Goal: Transaction & Acquisition: Purchase product/service

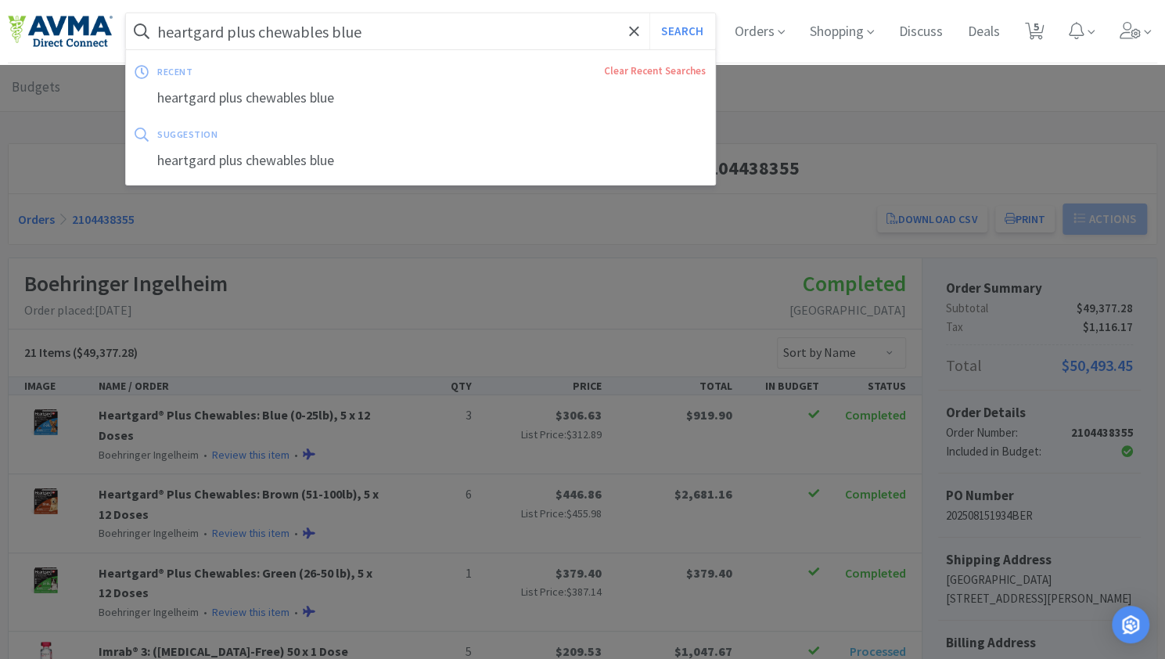
click at [369, 28] on input "heartgard plus chewables blue" at bounding box center [420, 31] width 589 height 36
drag, startPoint x: 369, startPoint y: 28, endPoint x: 357, endPoint y: 34, distance: 14.0
click at [357, 34] on input "heartgard plus chewables blue" at bounding box center [420, 31] width 589 height 36
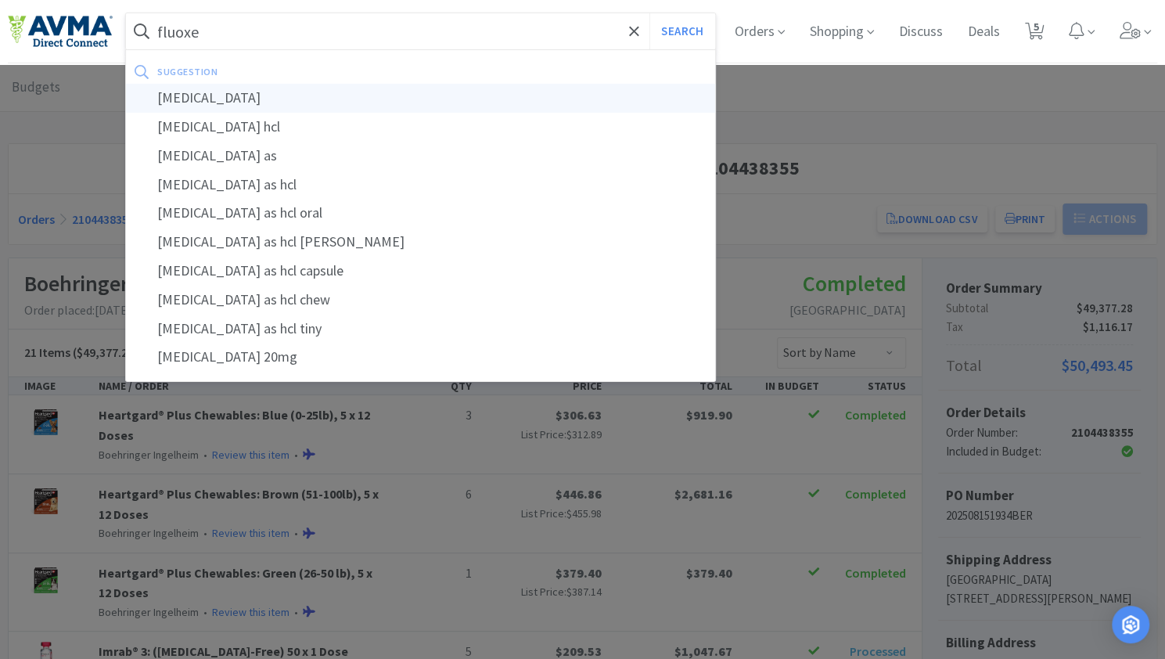
click at [279, 95] on div "[MEDICAL_DATA]" at bounding box center [420, 98] width 589 height 29
type input "[MEDICAL_DATA]"
select select "6"
select select "1"
select select "4"
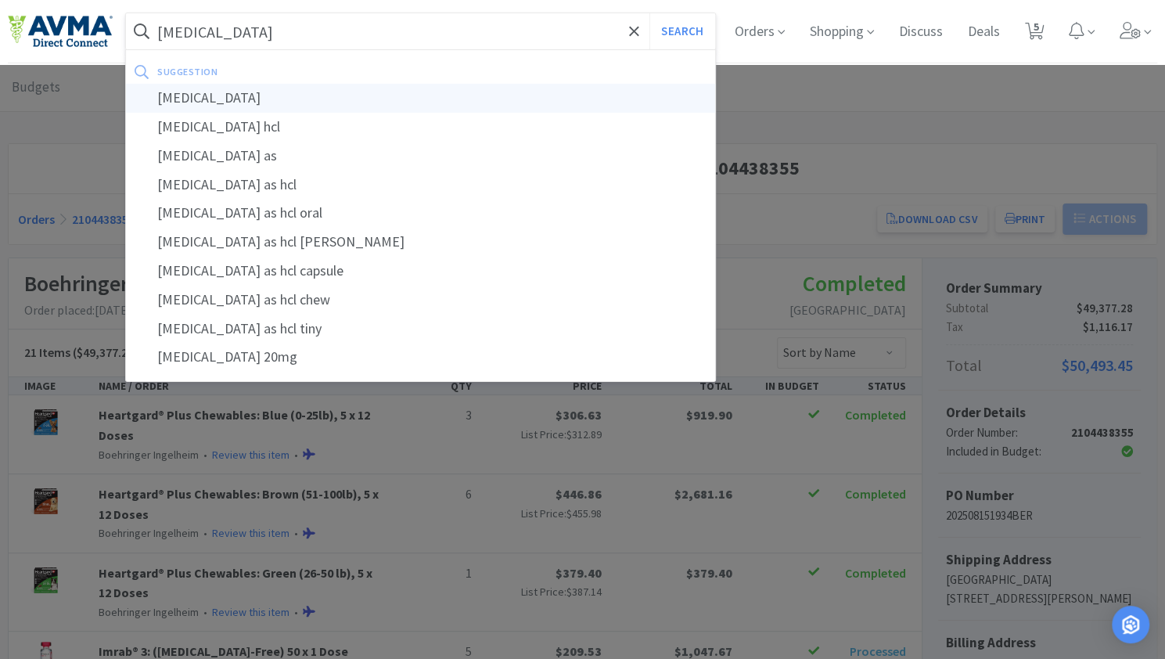
select select "2"
select select "3"
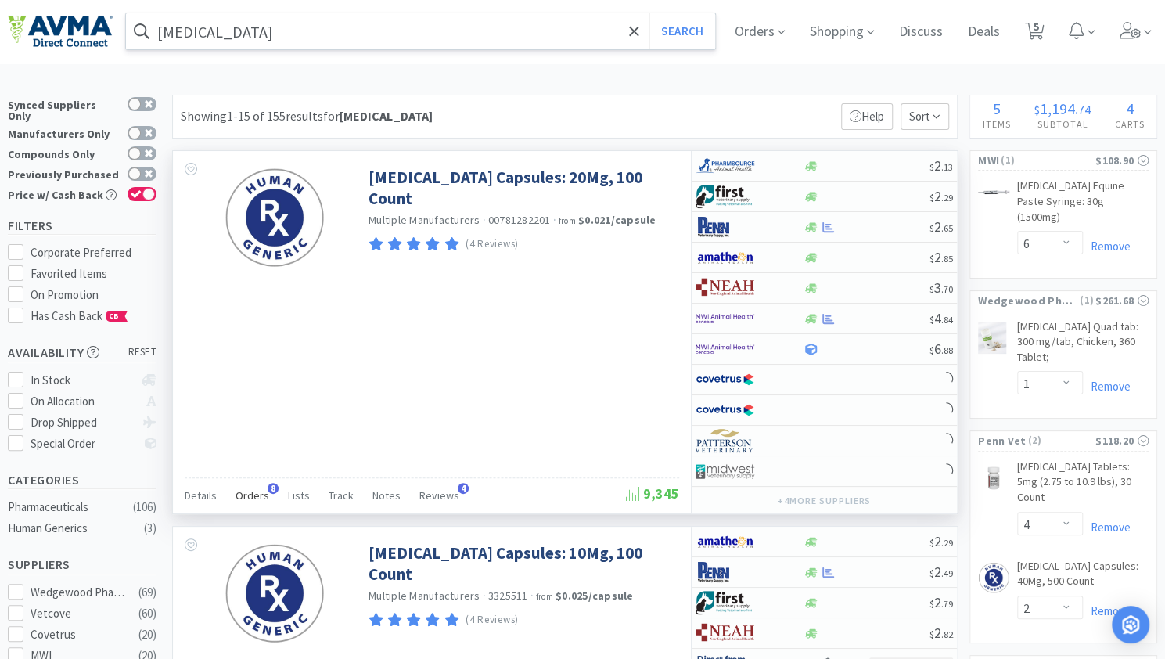
click at [250, 490] on span "Orders" at bounding box center [253, 495] width 34 height 14
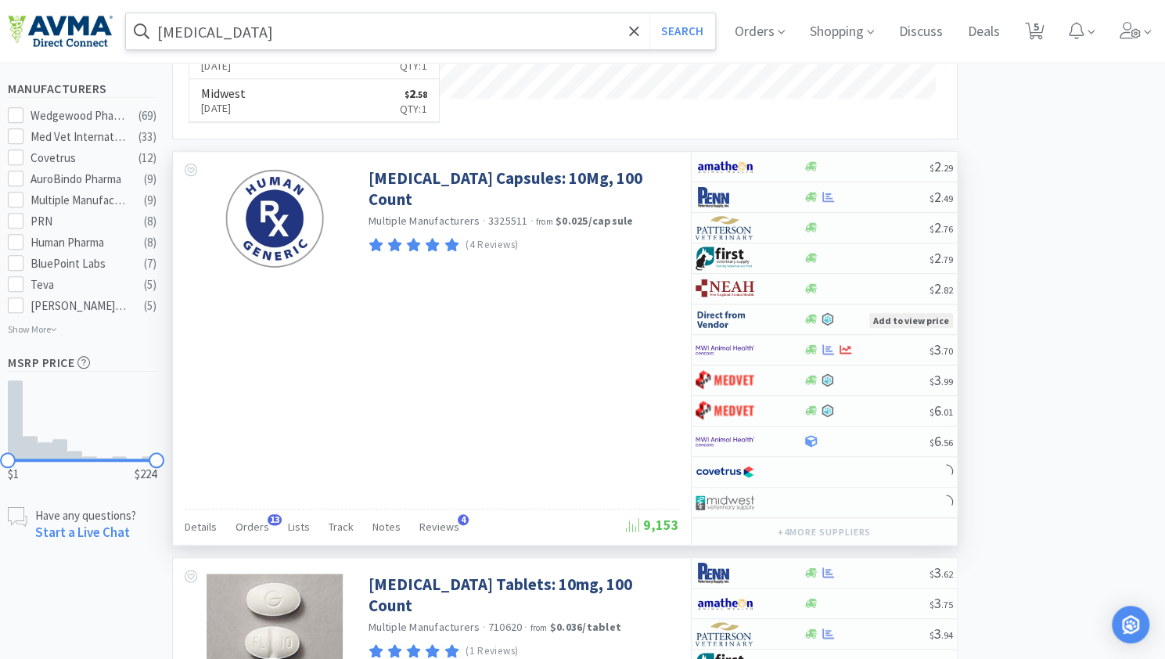
scroll to position [794, 0]
click at [240, 519] on span "Orders" at bounding box center [253, 526] width 34 height 14
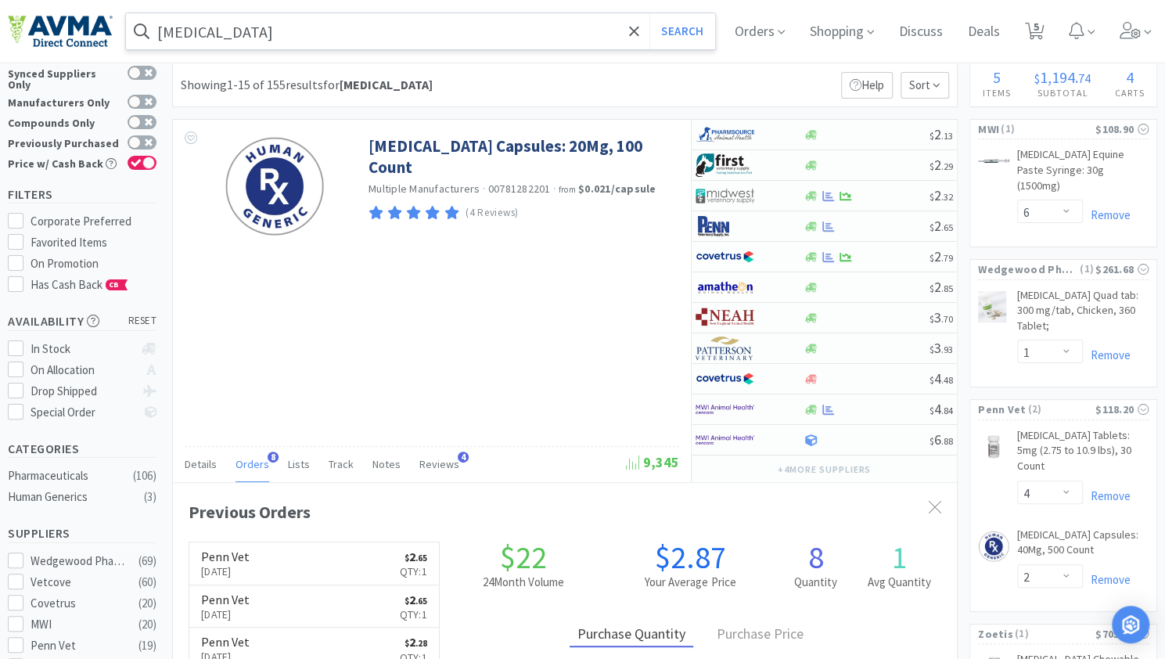
scroll to position [0, 0]
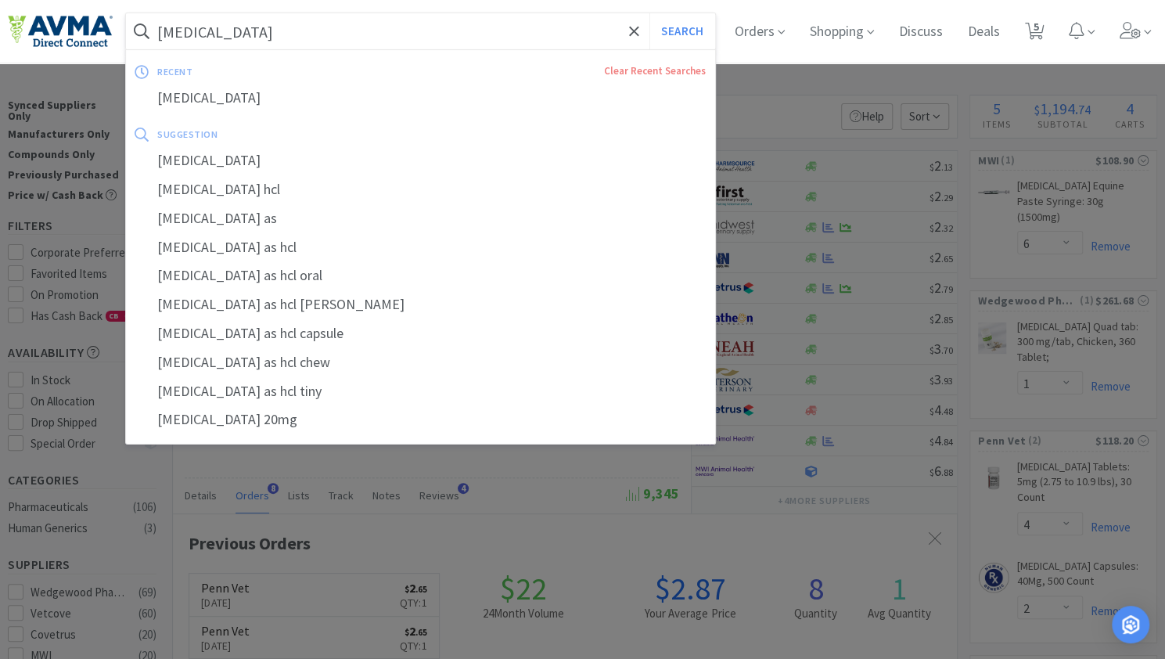
click at [345, 35] on input "[MEDICAL_DATA]" at bounding box center [420, 31] width 589 height 36
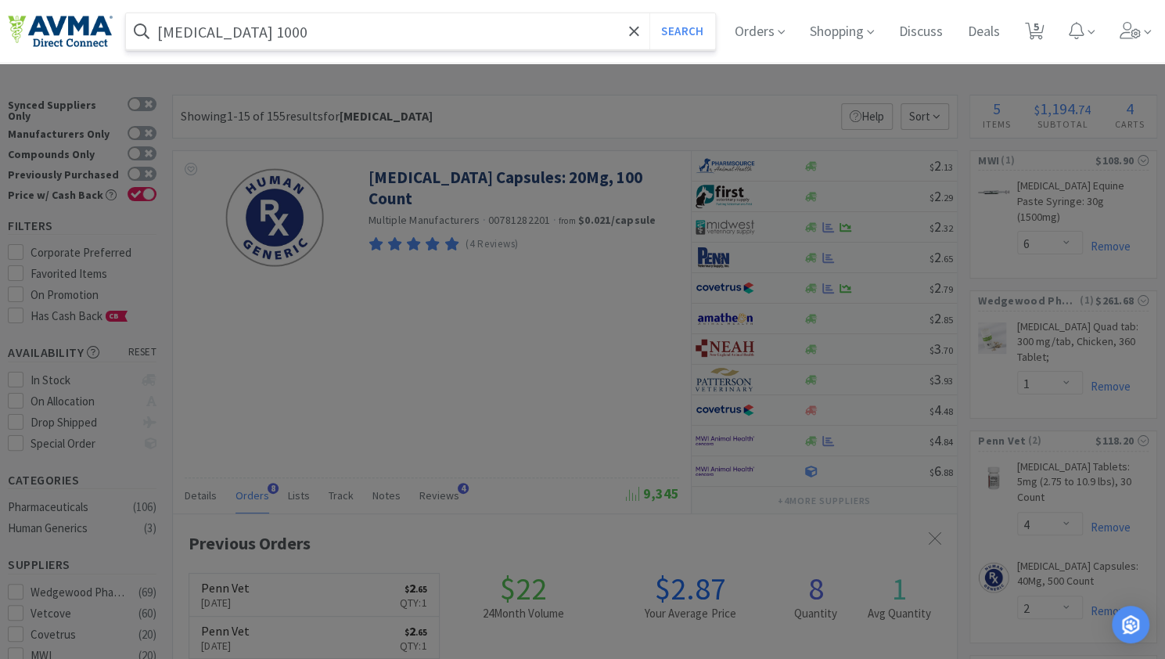
type input "[MEDICAL_DATA] 1000"
click at [649, 13] on button "Search" at bounding box center [681, 31] width 65 height 36
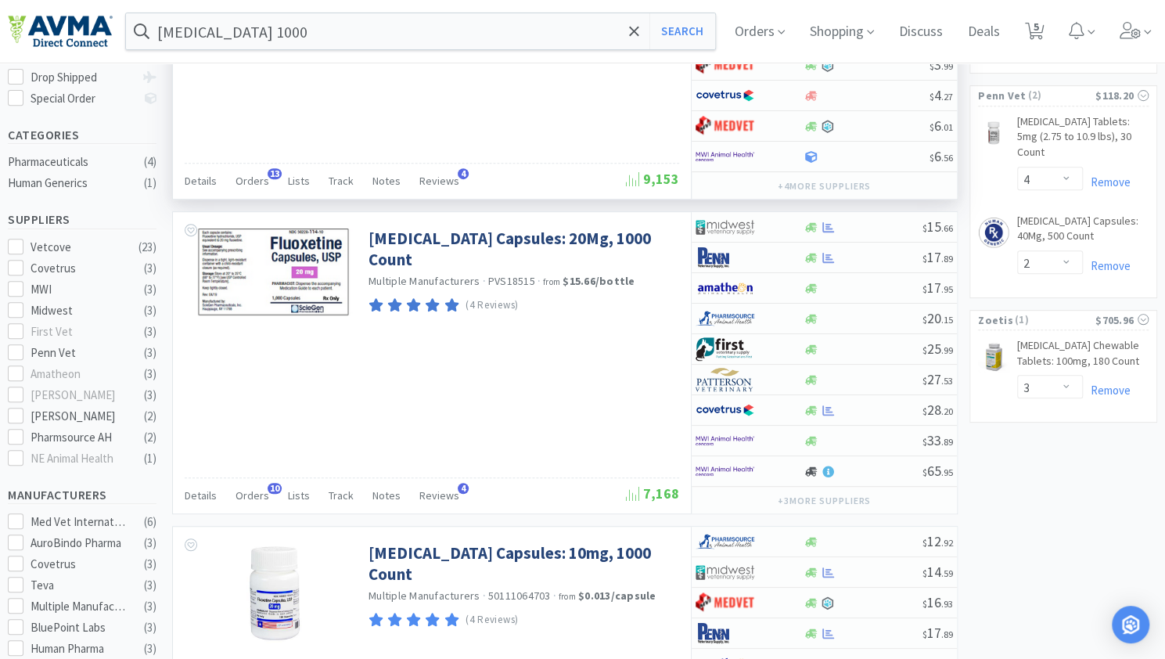
scroll to position [346, 0]
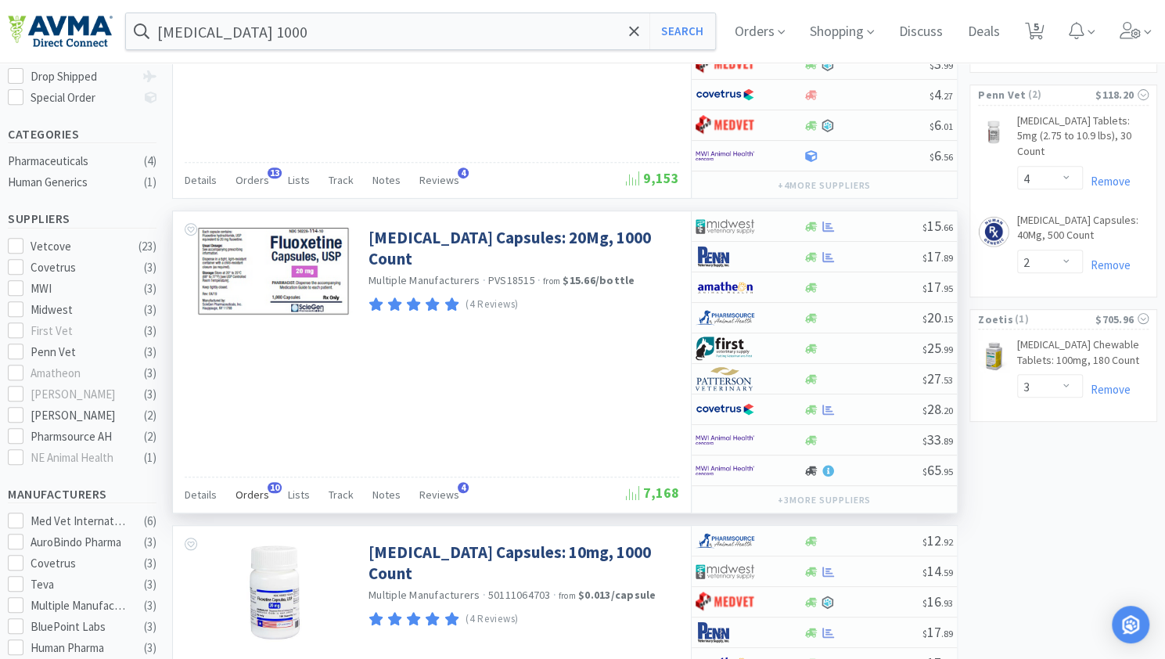
click at [253, 495] on div "Orders 10" at bounding box center [253, 497] width 34 height 30
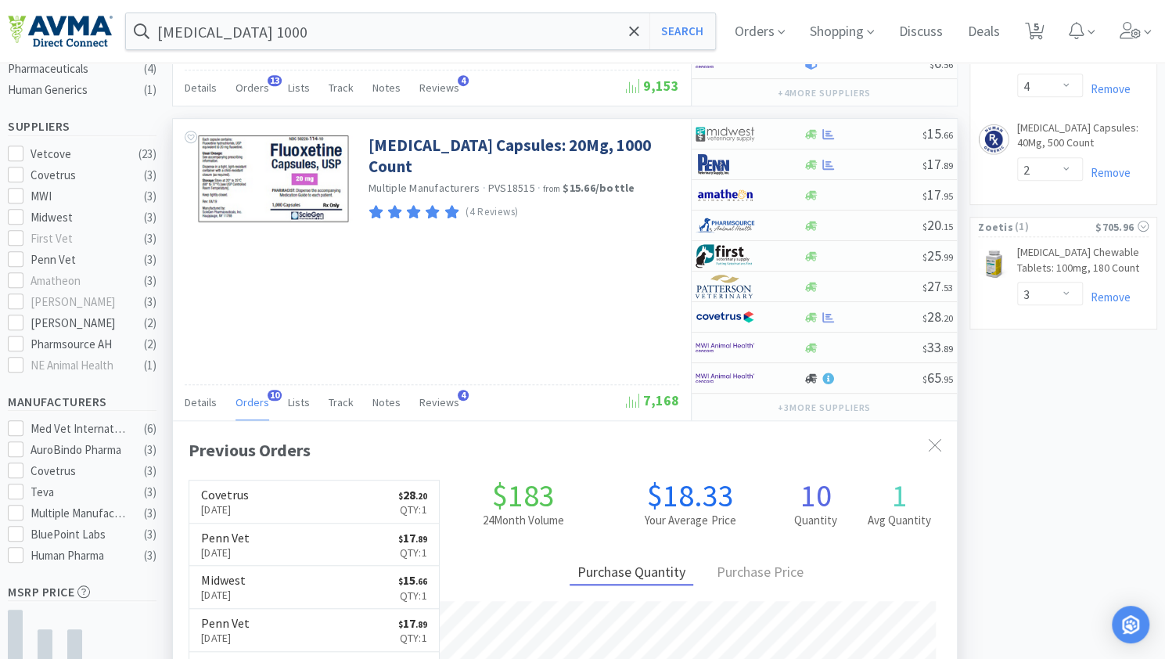
scroll to position [318, 0]
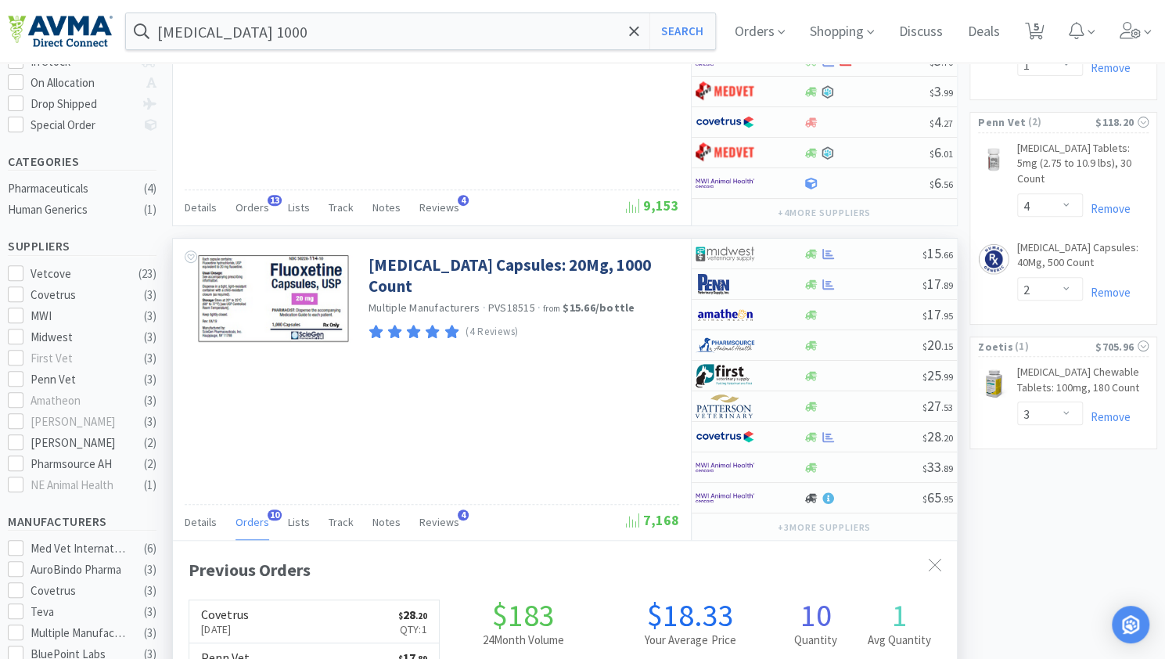
click at [244, 516] on span "Orders" at bounding box center [253, 522] width 34 height 14
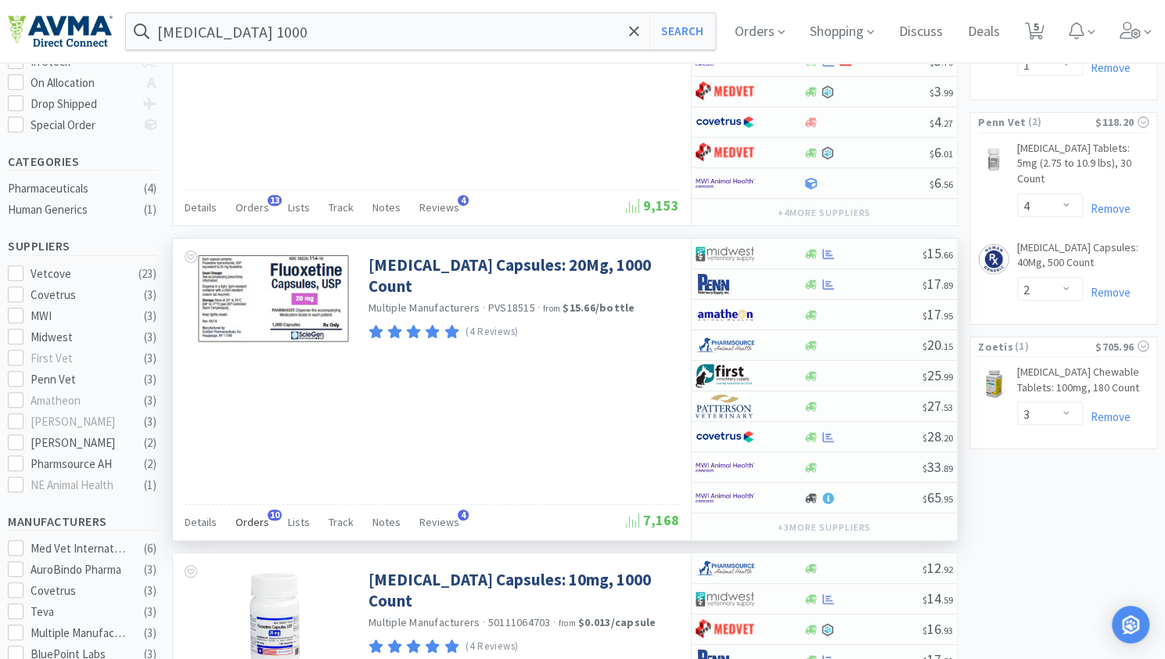
click at [244, 516] on span "Orders" at bounding box center [253, 522] width 34 height 14
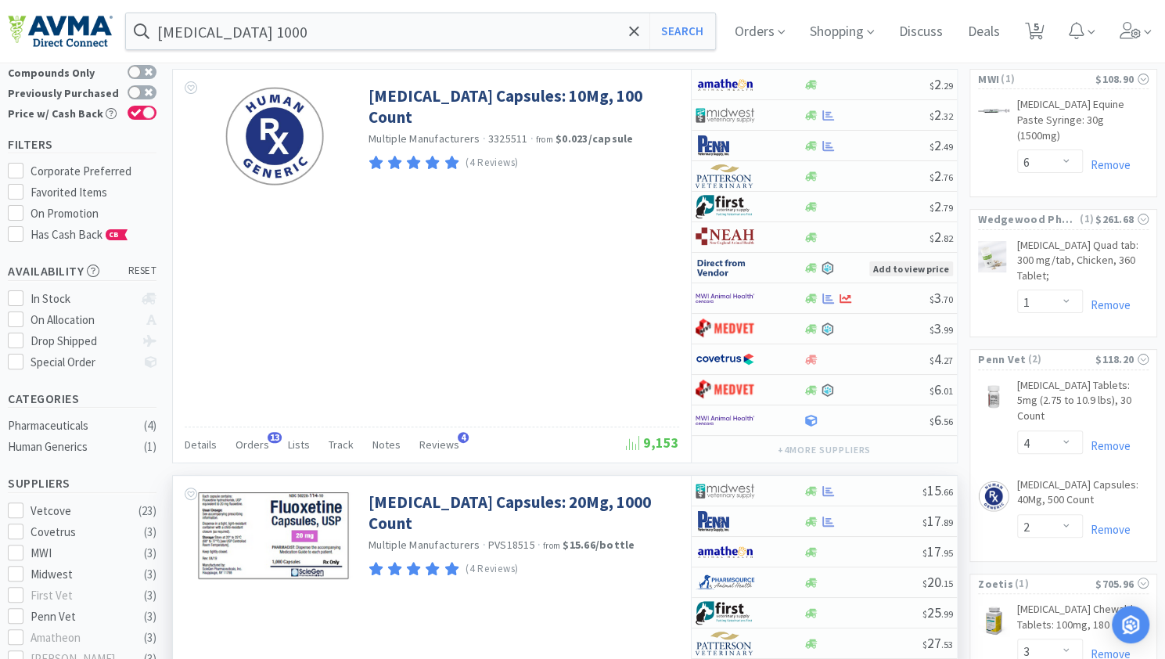
scroll to position [0, 0]
